Goal: Task Accomplishment & Management: Complete application form

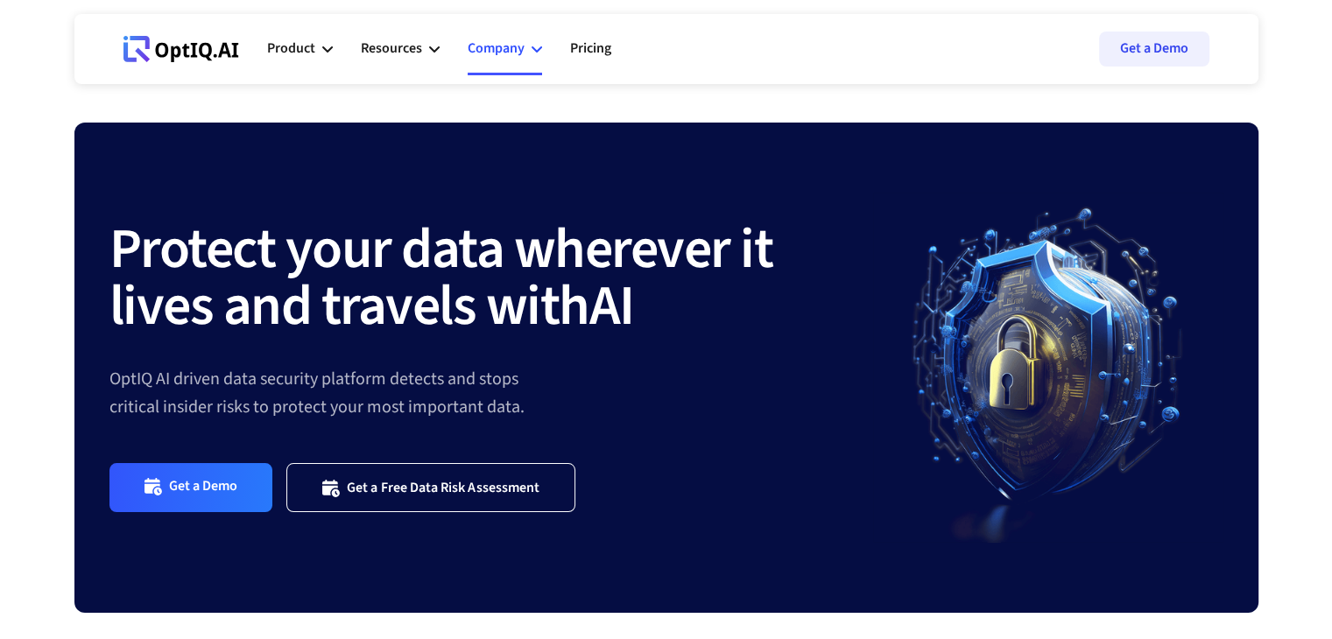
click at [511, 46] on div "Company" at bounding box center [496, 49] width 57 height 24
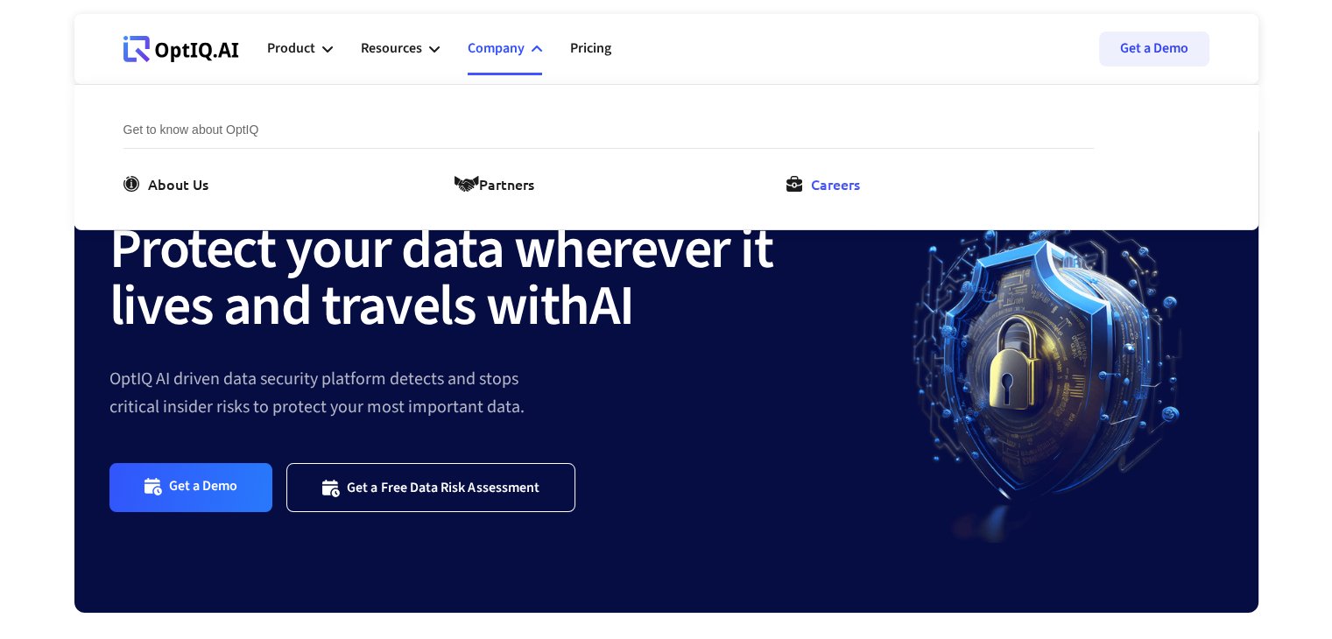
click at [822, 183] on div "Careers" at bounding box center [835, 183] width 49 height 21
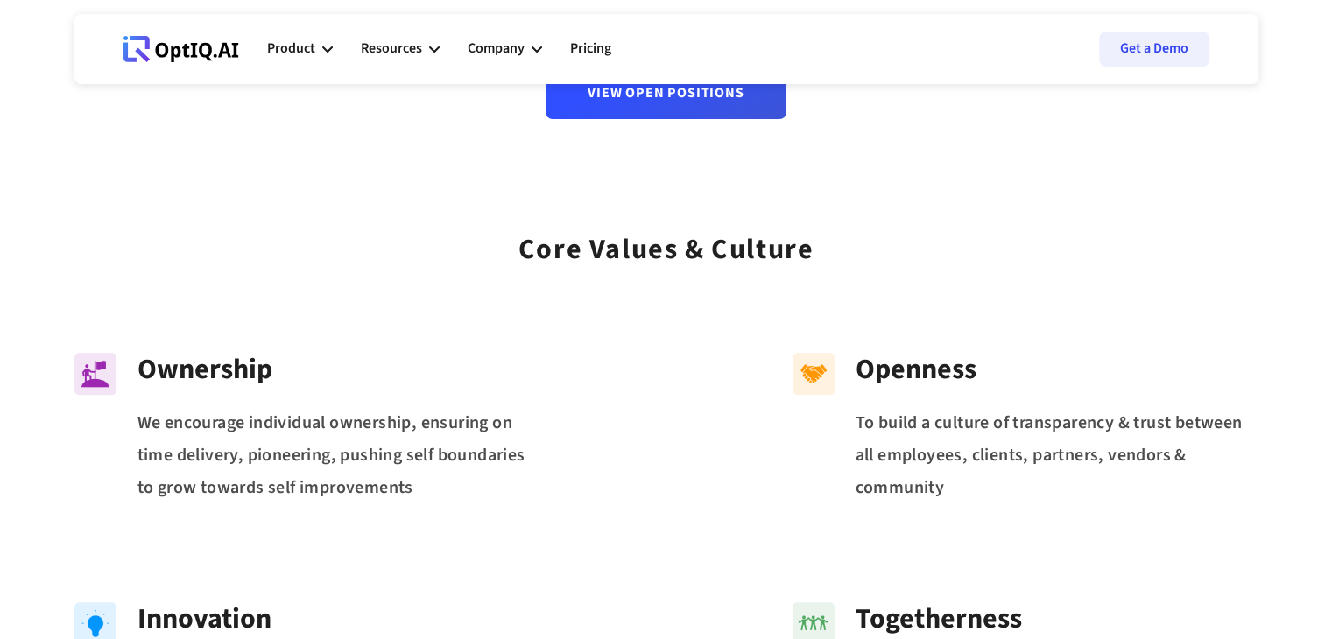
scroll to position [209, 0]
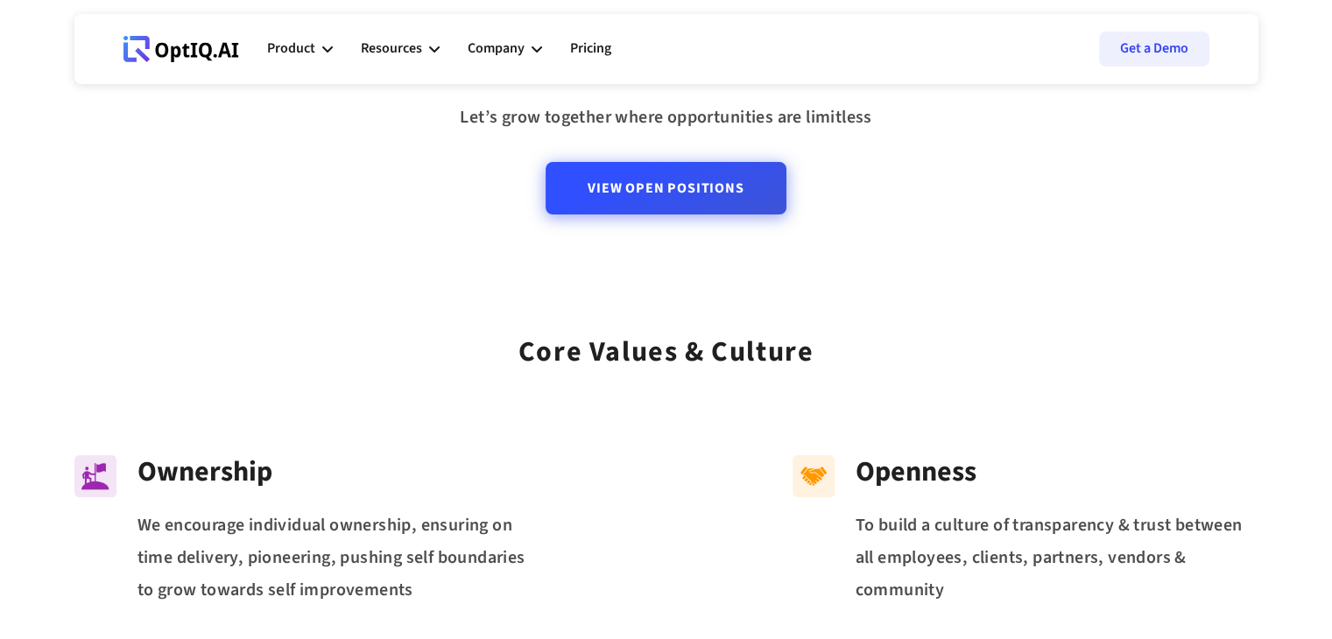
click at [696, 183] on link "View Open Positions" at bounding box center [666, 188] width 240 height 53
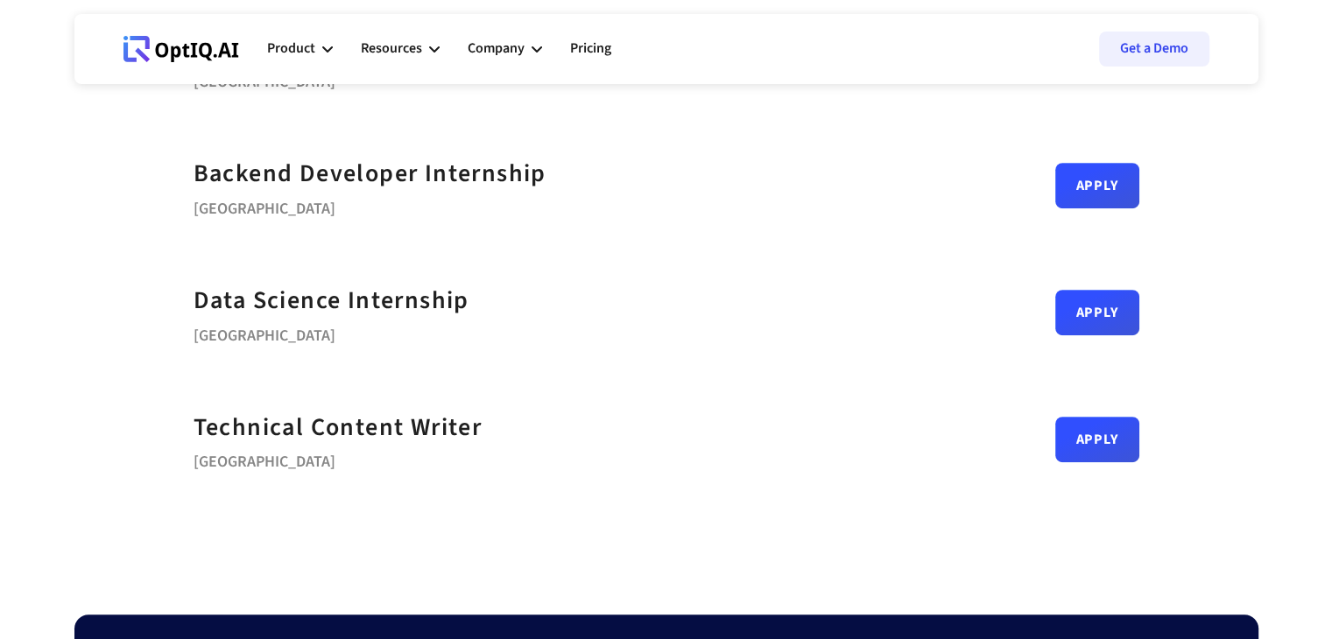
scroll to position [844, 0]
click at [1086, 437] on link "Apply" at bounding box center [1098, 433] width 84 height 46
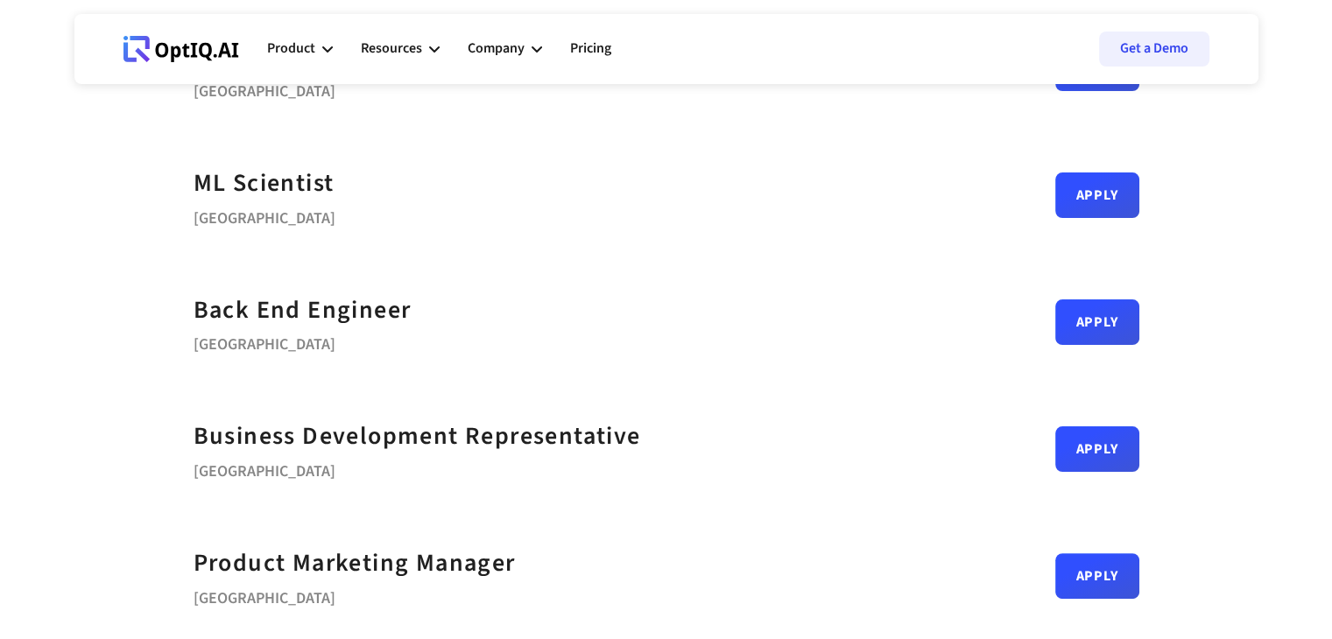
scroll to position [326, 0]
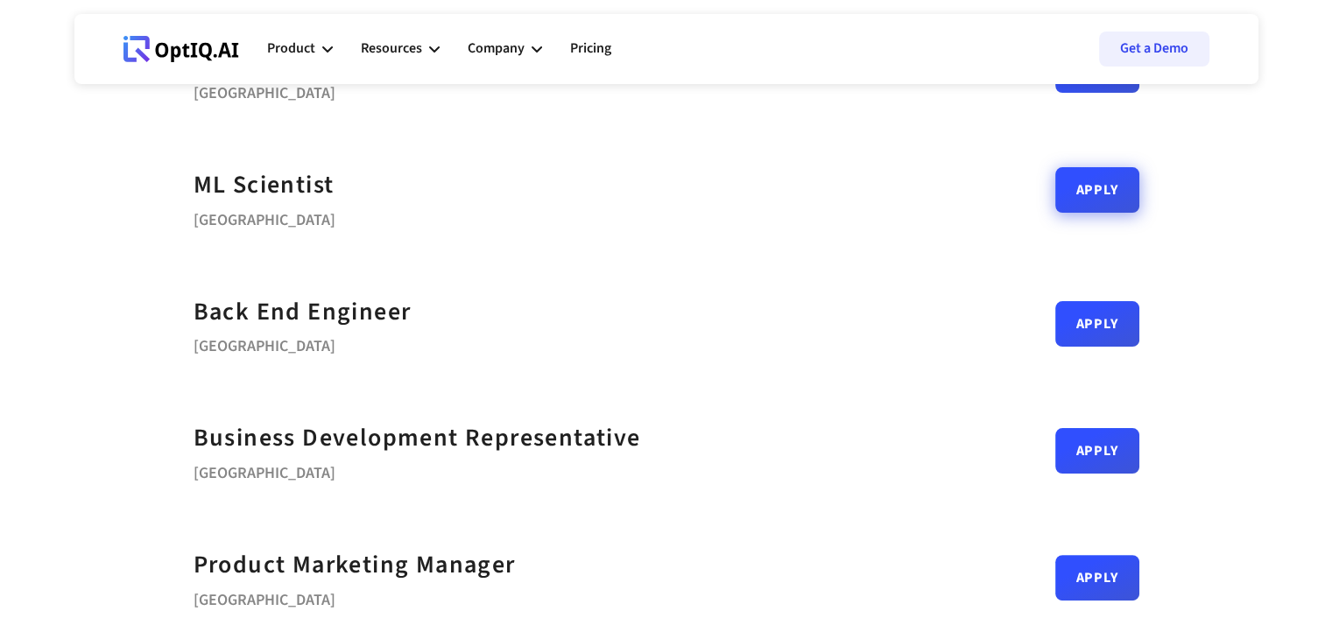
click at [1121, 187] on link "Apply" at bounding box center [1098, 190] width 84 height 46
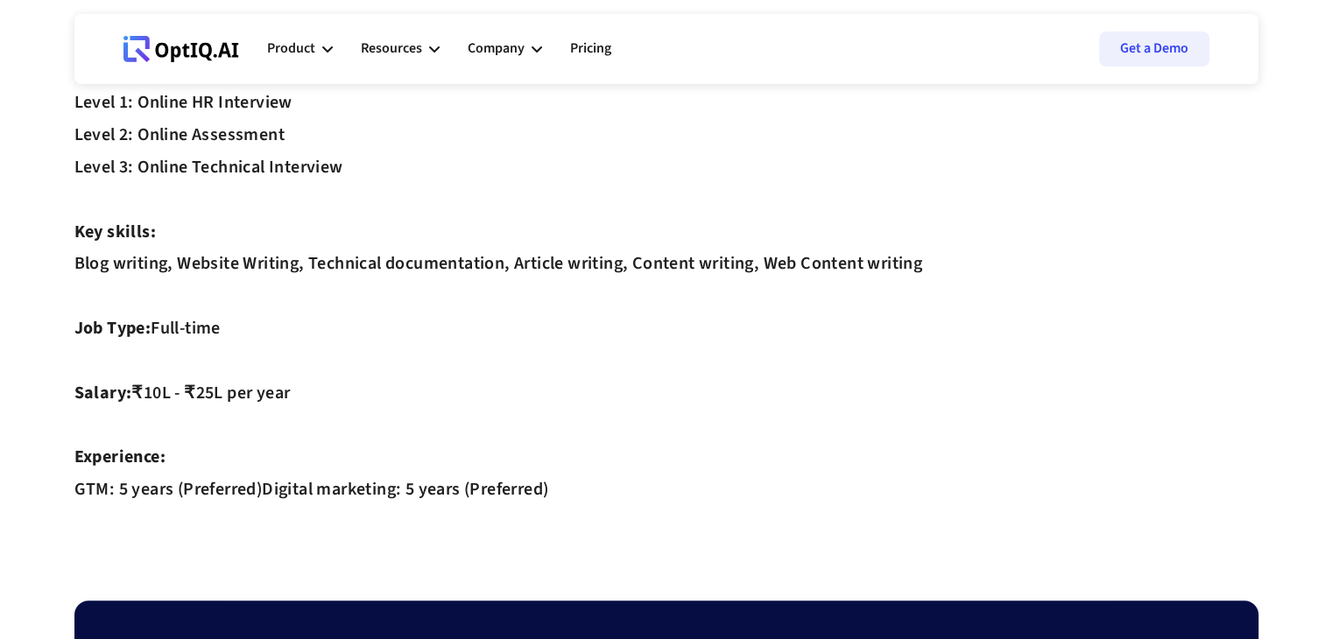
scroll to position [664, 0]
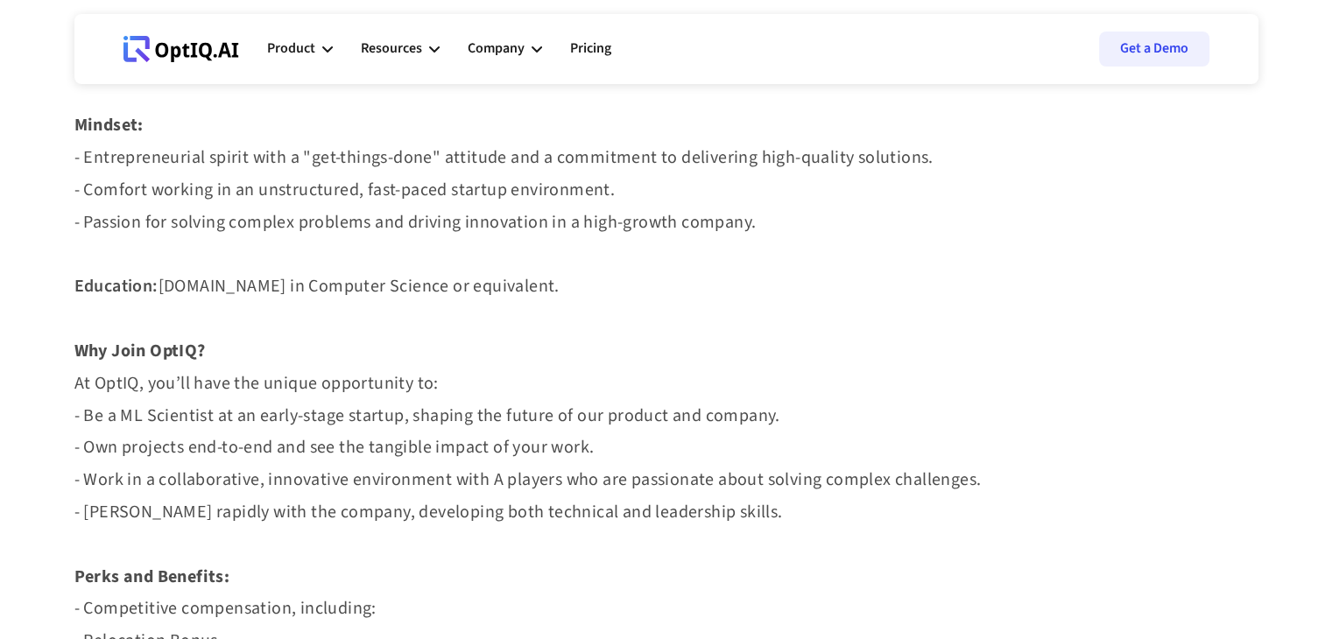
scroll to position [1274, 0]
